Goal: Navigation & Orientation: Find specific page/section

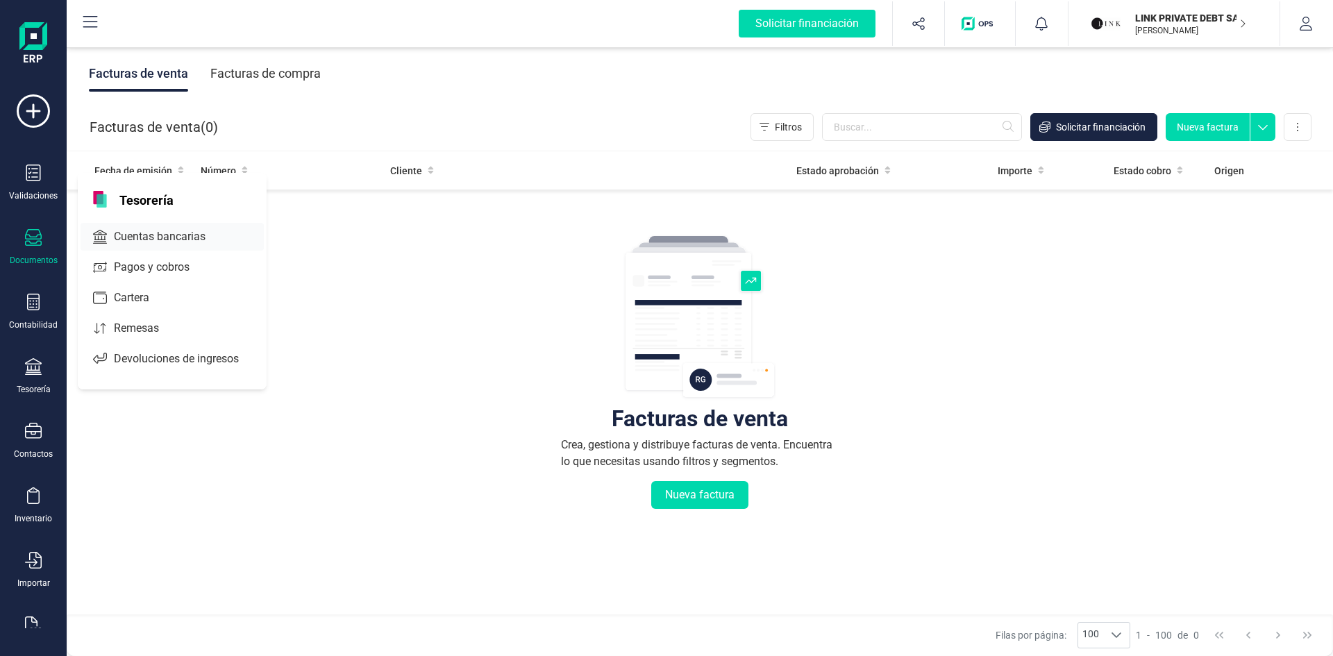
click at [162, 236] on span "Cuentas bancarias" at bounding box center [169, 236] width 122 height 17
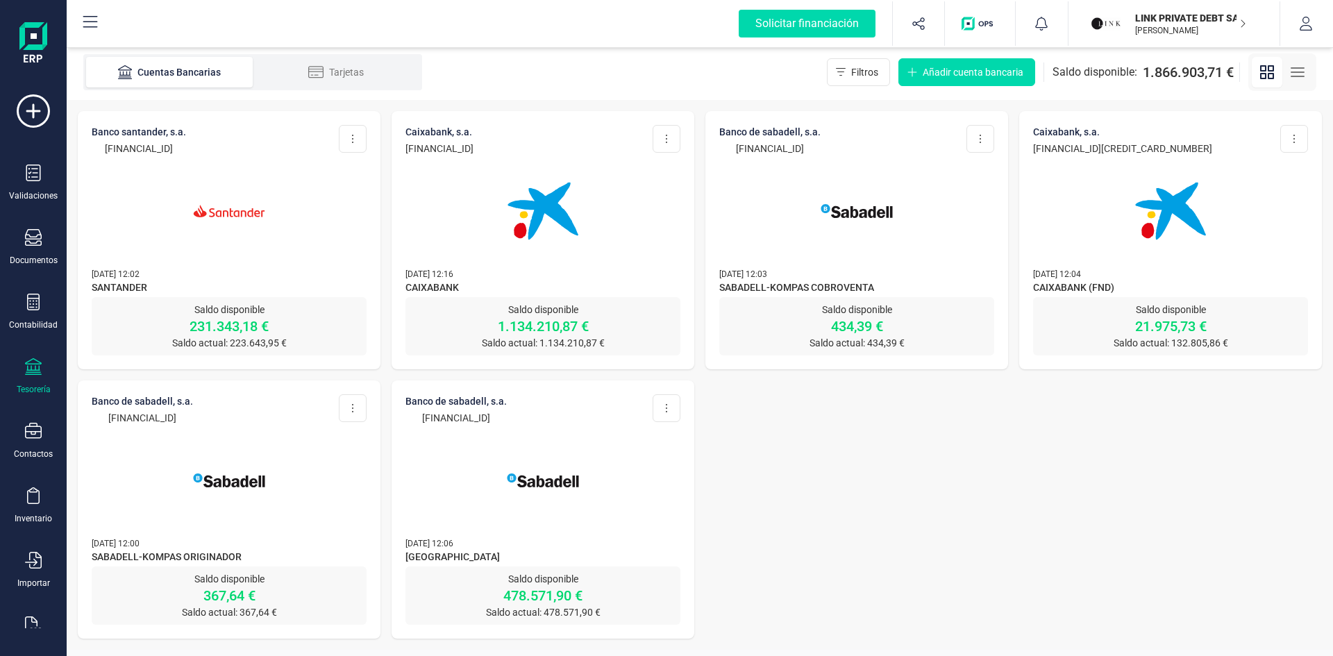
click at [152, 160] on div at bounding box center [229, 203] width 275 height 94
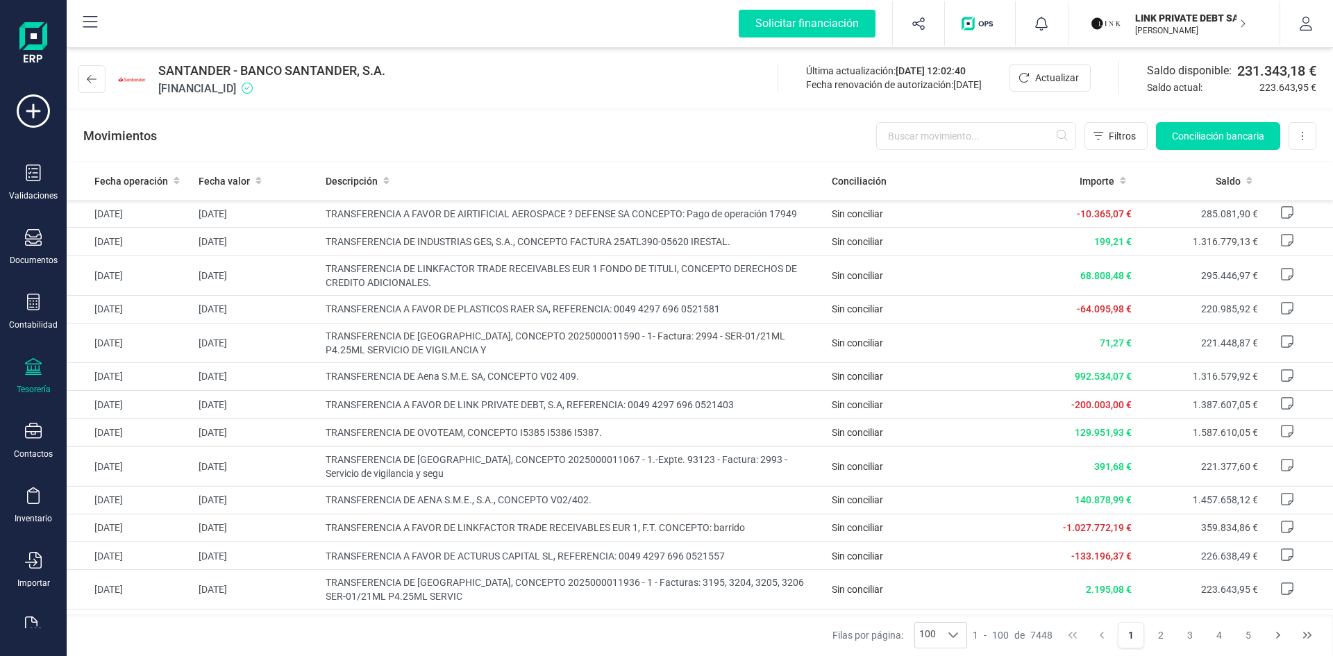
click at [39, 381] on div "Tesorería" at bounding box center [34, 376] width 56 height 37
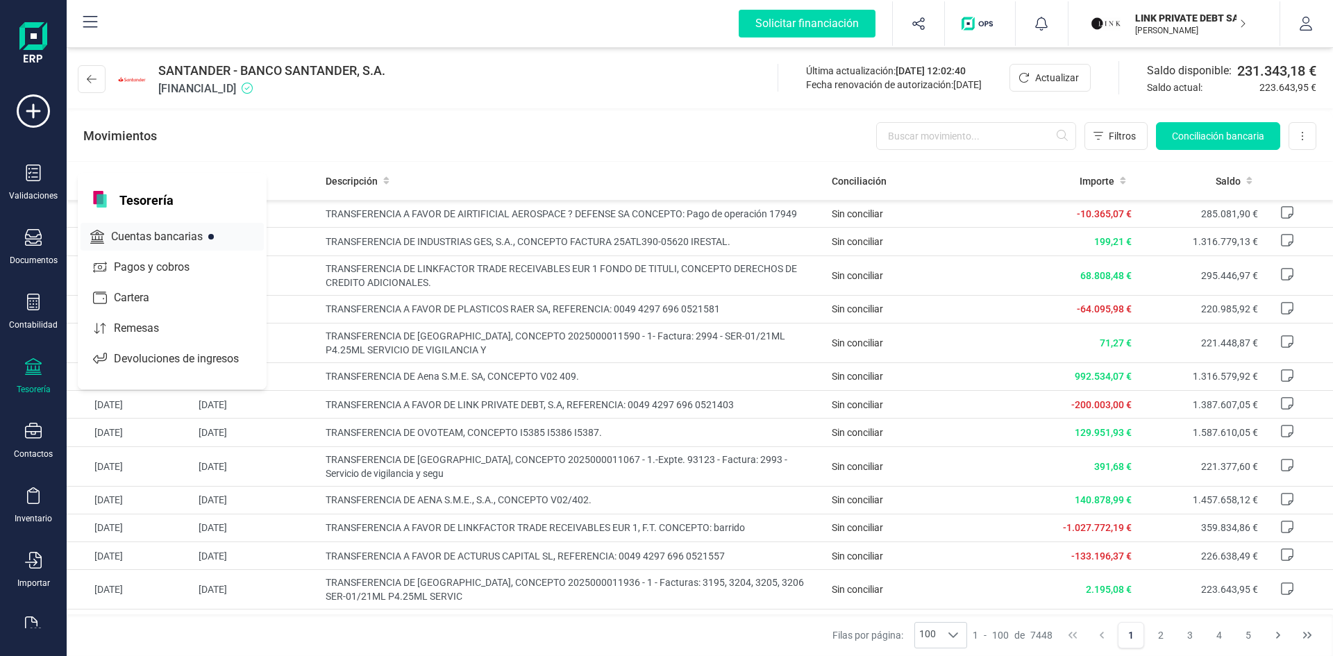
click at [185, 236] on span "Cuentas bancarias" at bounding box center [167, 236] width 122 height 17
